Goal: Complete application form: Complete application form

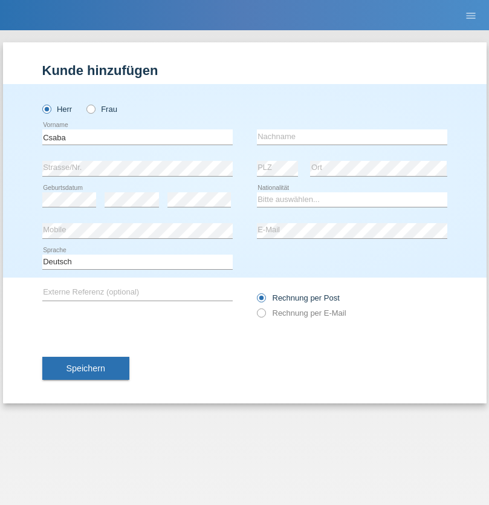
type input "Csaba"
click at [352, 137] on input "text" at bounding box center [352, 136] width 190 height 15
type input "Boros"
select select "CH"
radio input "true"
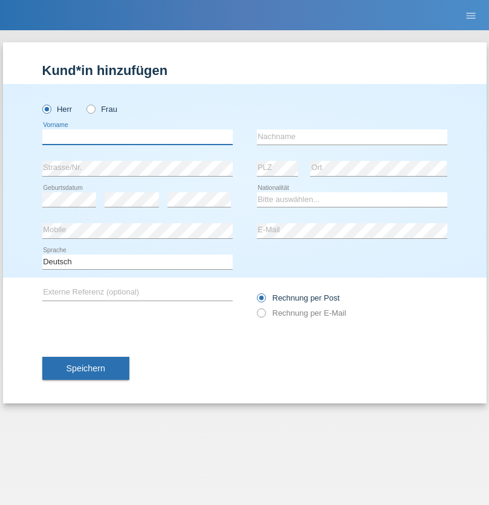
click at [137, 137] on input "text" at bounding box center [137, 136] width 190 height 15
type input "Boris"
click at [352, 137] on input "text" at bounding box center [352, 136] width 190 height 15
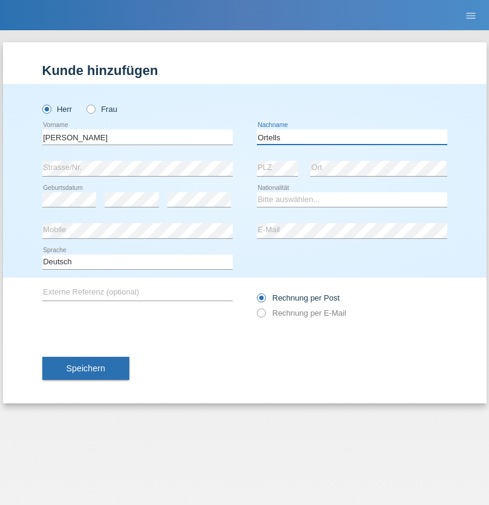
type input "Ortells"
select select "CH"
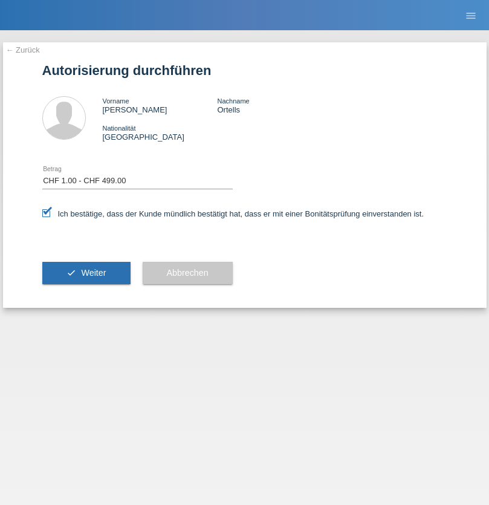
select select "1"
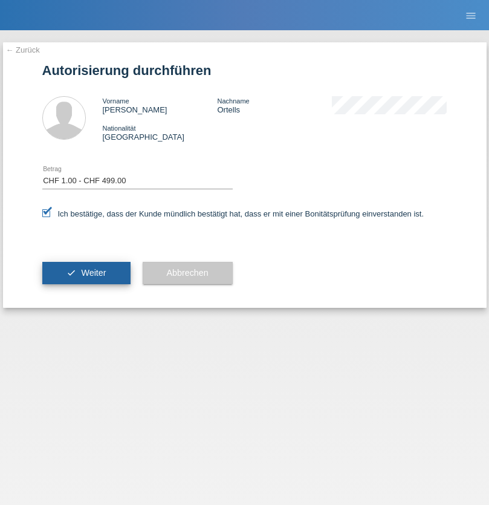
click at [86, 273] on span "Weiter" at bounding box center [93, 273] width 25 height 10
